Goal: Book appointment/travel/reservation

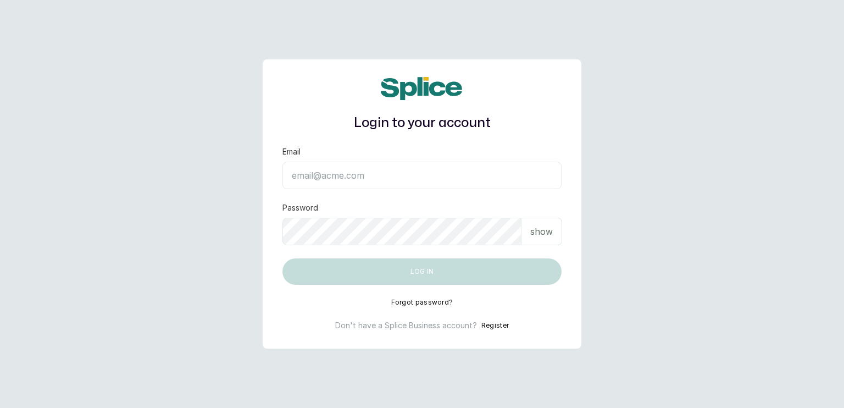
type input "[EMAIL_ADDRESS][DOMAIN_NAME]"
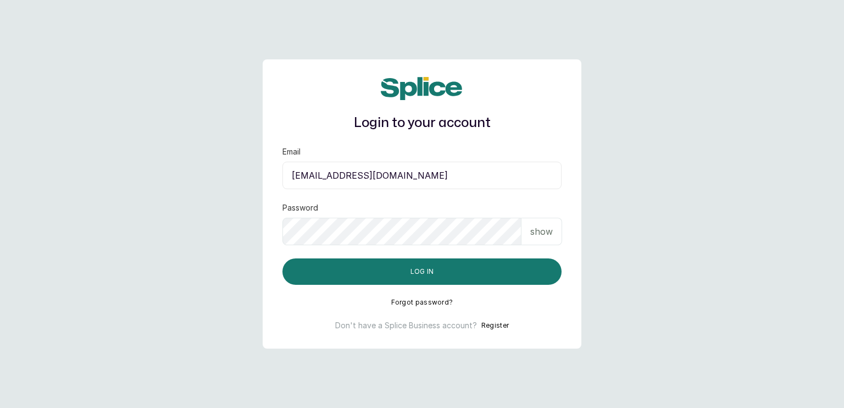
click at [542, 233] on p "show" at bounding box center [541, 231] width 23 height 13
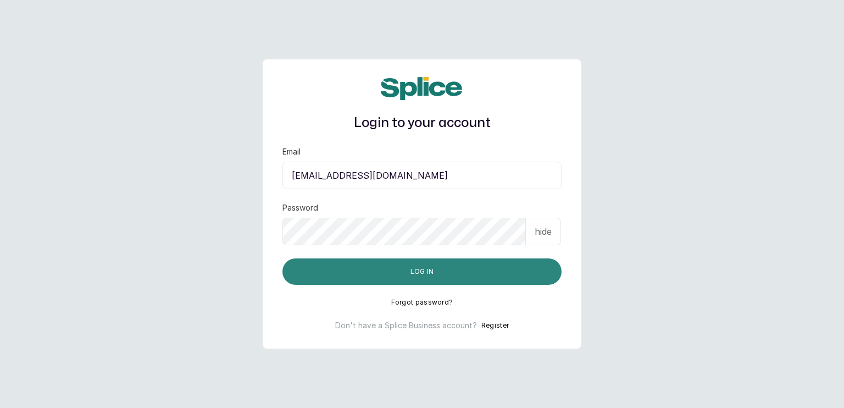
click at [460, 273] on button "Log in" at bounding box center [421, 271] width 279 height 26
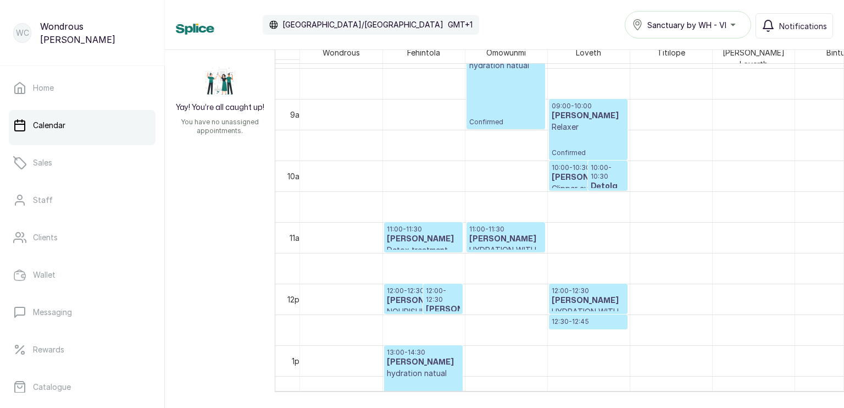
scroll to position [523, 0]
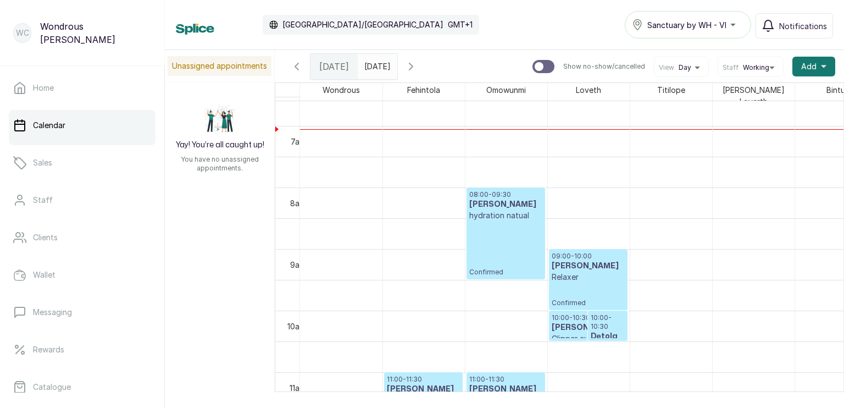
type input "dd/MM/yyyy"
click at [376, 65] on input "dd/MM/yyyy" at bounding box center [367, 63] width 18 height 19
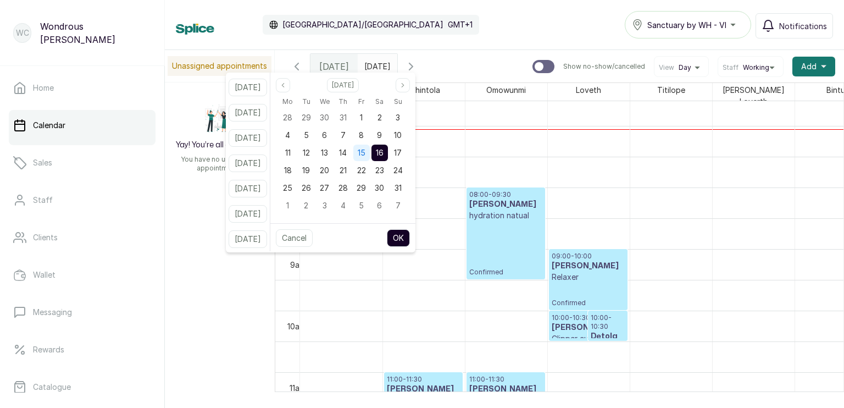
click at [365, 152] on span "15" at bounding box center [362, 152] width 8 height 9
click at [410, 242] on button "OK" at bounding box center [398, 238] width 23 height 18
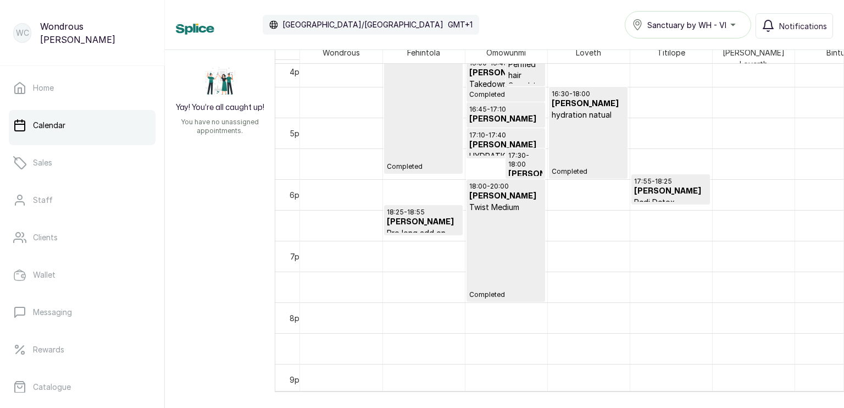
click at [431, 217] on h3 "[PERSON_NAME]" at bounding box center [423, 222] width 73 height 11
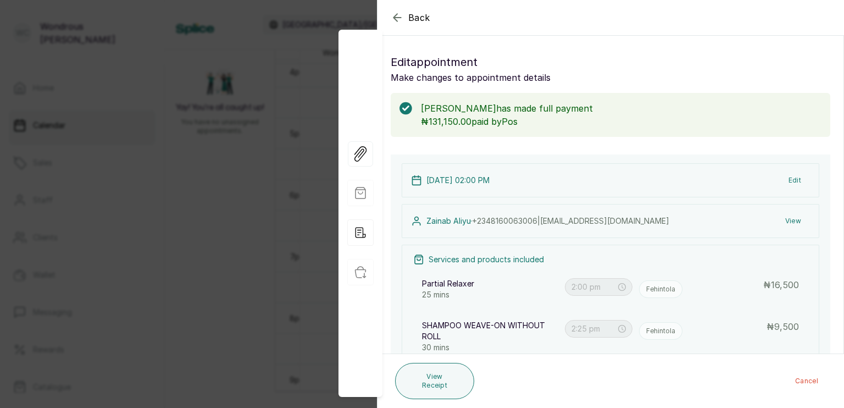
click at [395, 15] on icon "button" at bounding box center [396, 17] width 7 height 7
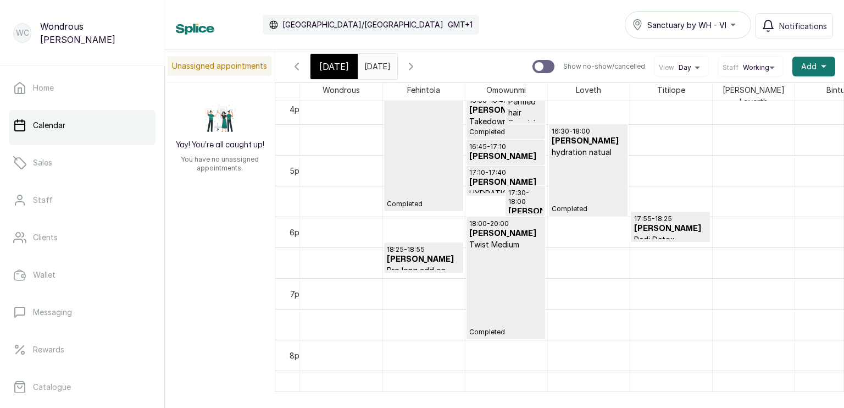
click at [376, 62] on input "[DATE]" at bounding box center [367, 63] width 18 height 19
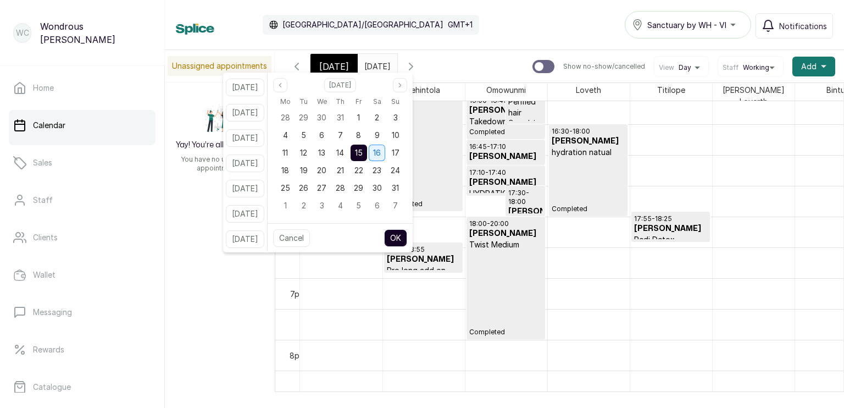
click at [381, 151] on span "16" at bounding box center [377, 152] width 8 height 9
click at [407, 236] on button "OK" at bounding box center [395, 238] width 23 height 18
type input "[DATE]"
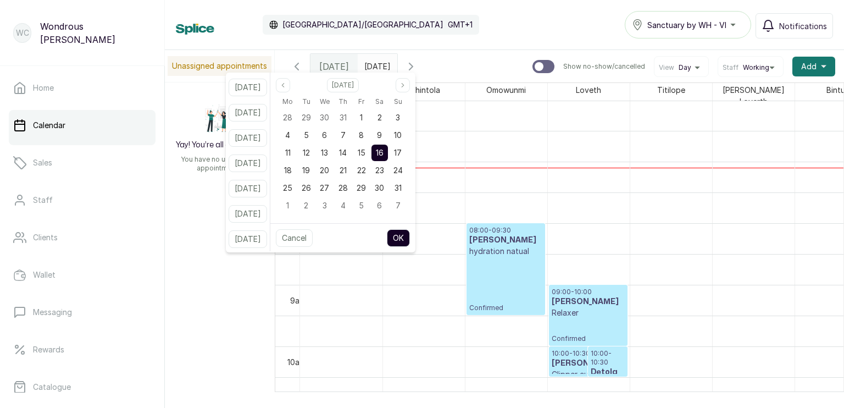
click at [408, 237] on button "OK" at bounding box center [398, 238] width 23 height 18
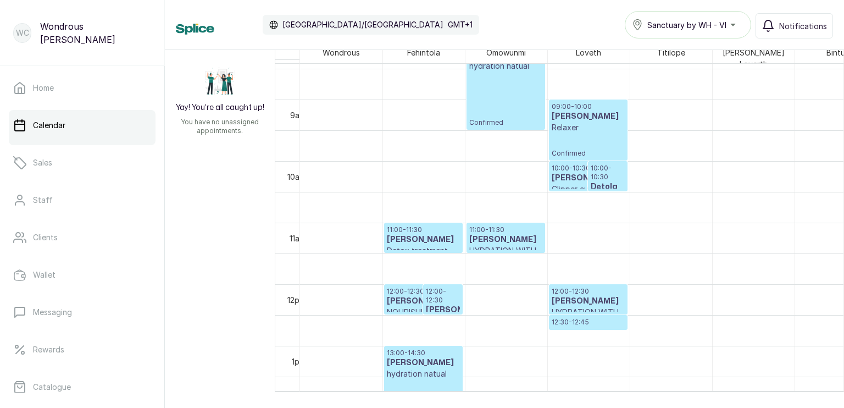
scroll to position [525, 0]
